Goal: Task Accomplishment & Management: Manage account settings

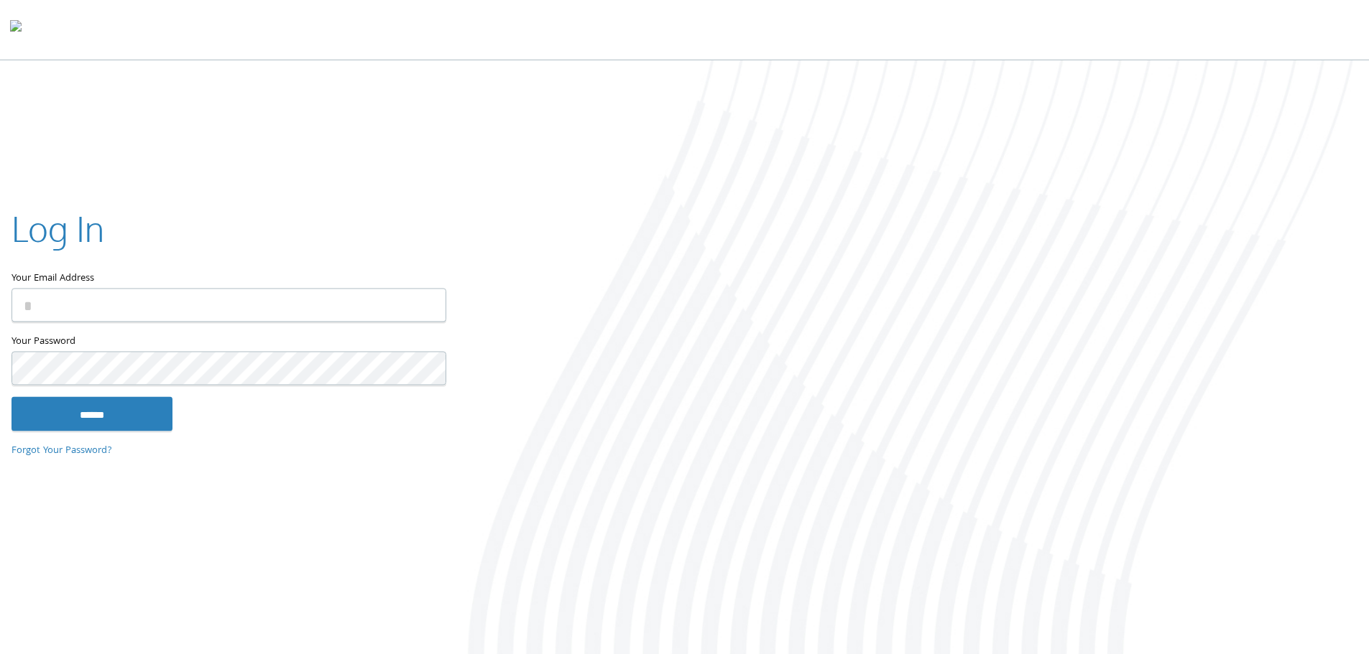
click at [287, 310] on input "Your Email Address" at bounding box center [228, 305] width 435 height 34
type input "**********"
click at [11, 397] on input "******" at bounding box center [91, 414] width 161 height 34
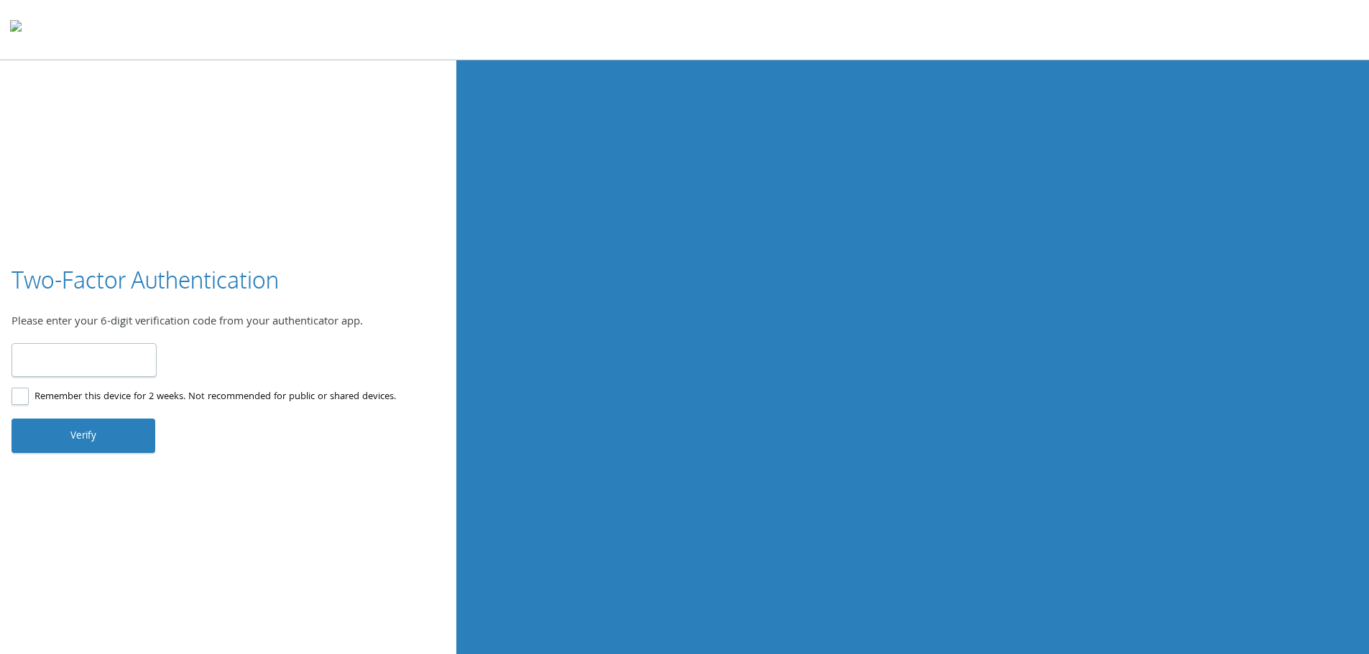
type input "******"
